Goal: Navigation & Orientation: Find specific page/section

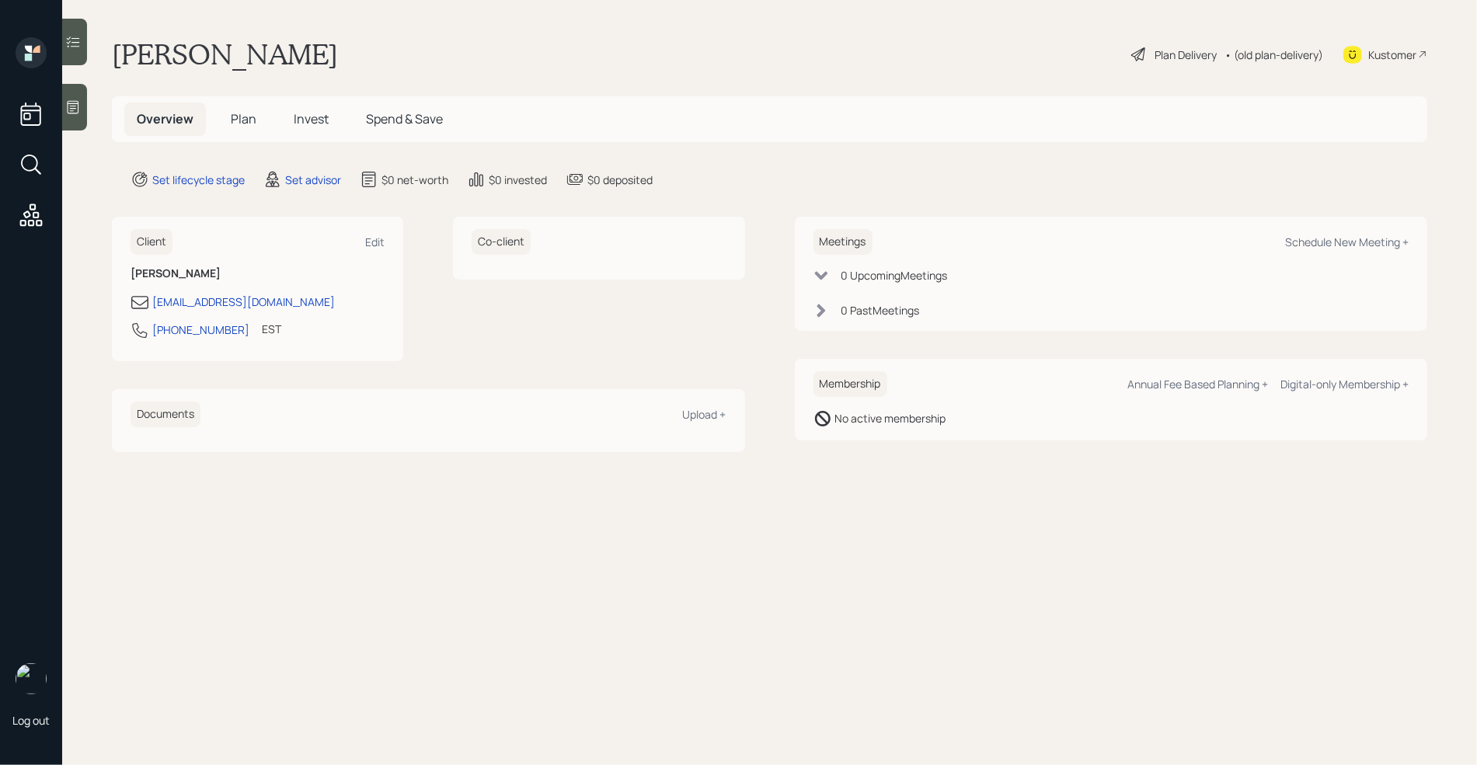
click at [1107, 54] on div "Kustomer" at bounding box center [1392, 55] width 48 height 16
